Goal: Task Accomplishment & Management: Use online tool/utility

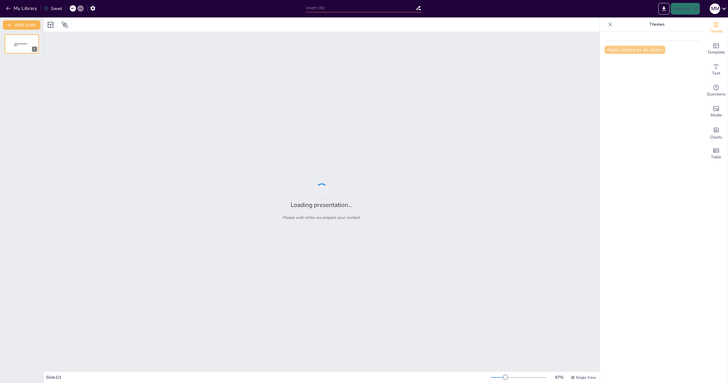
type input "Automobilkaufmann: Dein Weg zum Traumjob!"
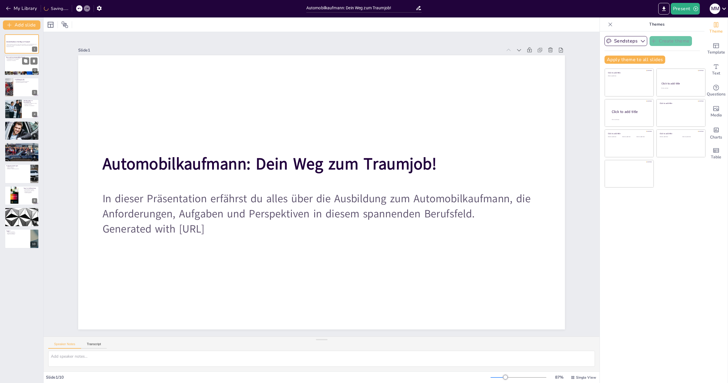
click at [16, 64] on div at bounding box center [21, 66] width 35 height 20
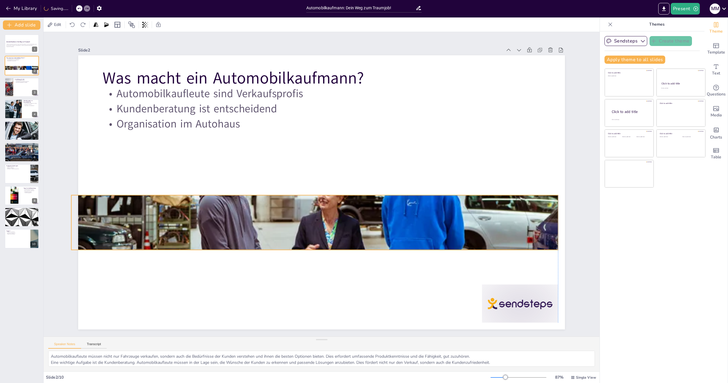
drag, startPoint x: 289, startPoint y: 290, endPoint x: 282, endPoint y: 210, distance: 79.7
click at [282, 210] on div at bounding box center [344, 152] width 572 height 484
click at [476, 351] on div at bounding box center [434, 386] width 85 height 71
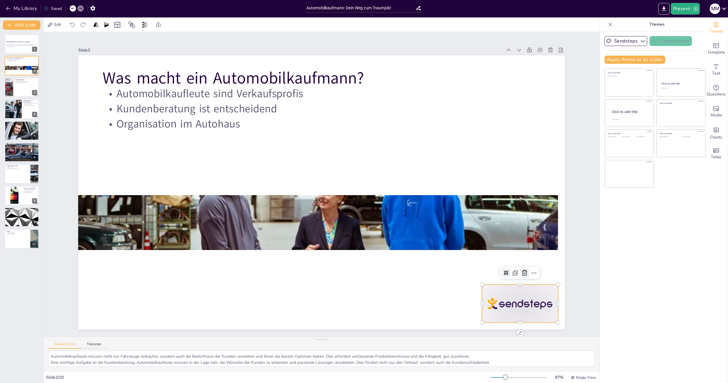
click at [518, 290] on icon at bounding box center [515, 294] width 8 height 8
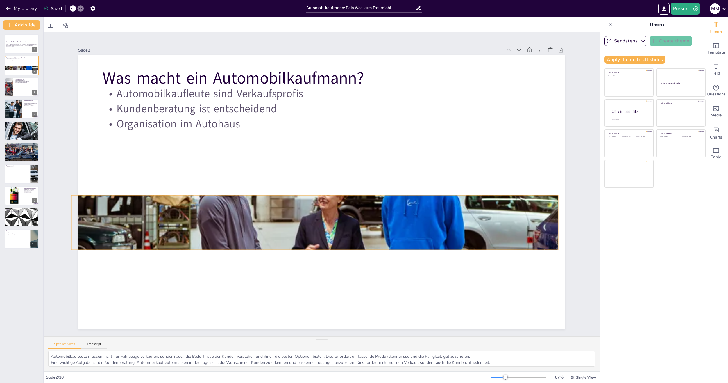
click at [501, 229] on div at bounding box center [306, 219] width 541 height 407
drag, startPoint x: 311, startPoint y: 247, endPoint x: 311, endPoint y: 250, distance: 3.5
click at [311, 250] on div at bounding box center [282, 177] width 313 height 487
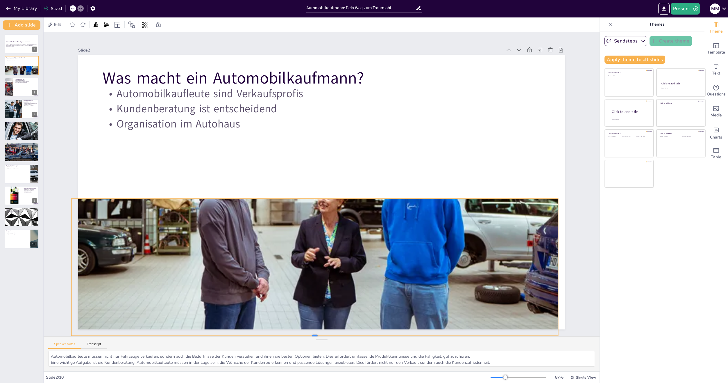
drag, startPoint x: 309, startPoint y: 251, endPoint x: 307, endPoint y: 329, distance: 77.4
click at [306, 331] on div "Slide 1 Automobilkaufmann: Dein Weg zum Traumjob! In dieser Präsentation erfähr…" at bounding box center [321, 184] width 413 height 607
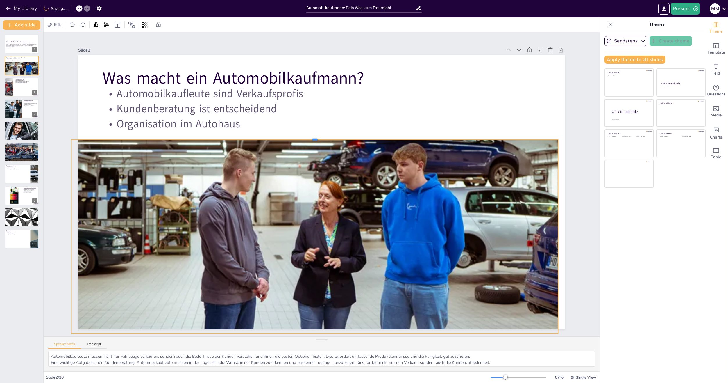
drag, startPoint x: 311, startPoint y: 196, endPoint x: 311, endPoint y: 137, distance: 59.0
click at [311, 137] on div at bounding box center [343, 142] width 397 height 290
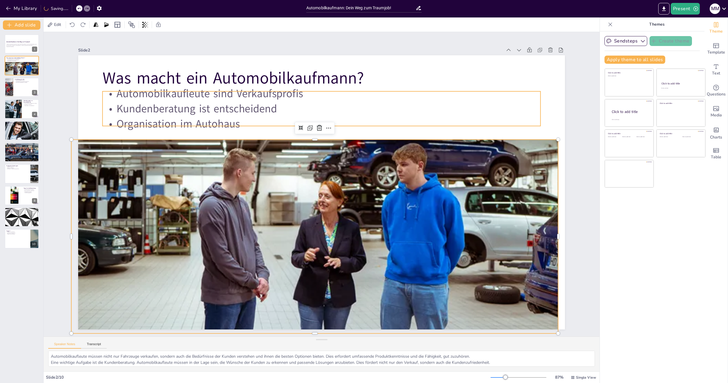
click at [386, 112] on p "Kundenberatung ist entscheidend" at bounding box center [387, 146] width 232 height 387
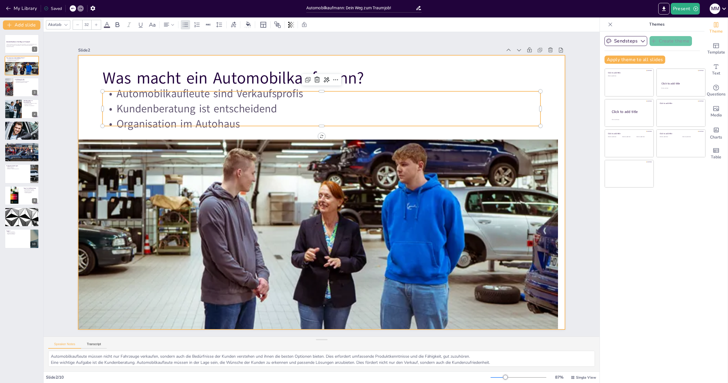
click at [576, 106] on div "Slide 1 Automobilkaufmann: Dein Weg zum Traumjob! In dieser Präsentation erfähr…" at bounding box center [321, 183] width 595 height 511
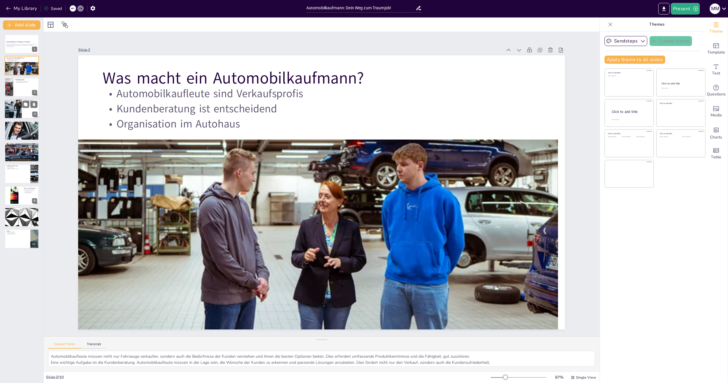
click at [16, 104] on div at bounding box center [13, 109] width 30 height 20
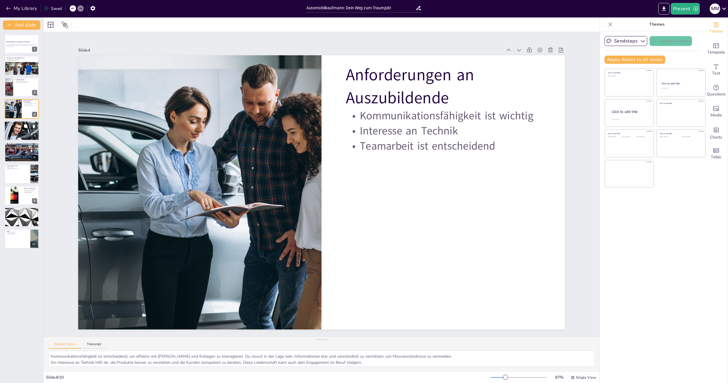
click at [16, 125] on p "Gute Perspektiven für die Zukunft" at bounding box center [21, 125] width 31 height 1
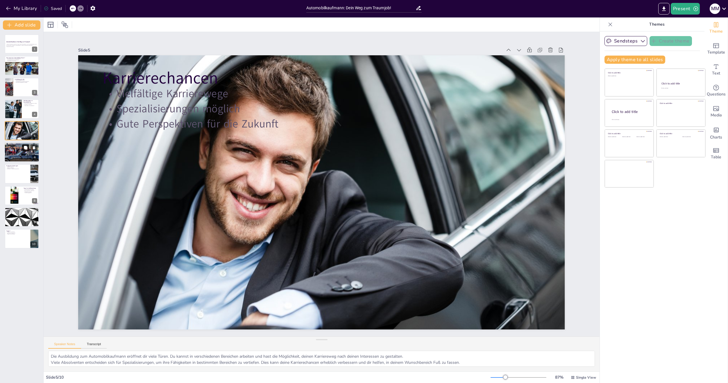
click at [25, 150] on button at bounding box center [25, 147] width 7 height 7
type textarea "Die Weiterbildung zum Fachwirt für Vertrieb im Einzelhandel ist eine hervorrage…"
